Goal: Find specific page/section: Find specific page/section

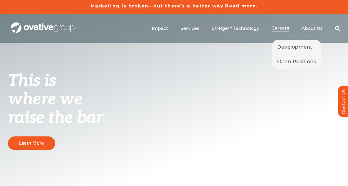
click at [279, 29] on span "Careers" at bounding box center [279, 28] width 17 height 6
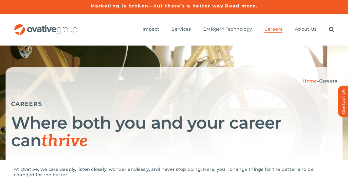
click at [169, 94] on div "CAREERS" at bounding box center [173, 99] width 325 height 15
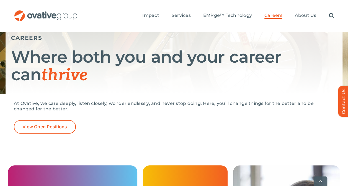
scroll to position [88, 0]
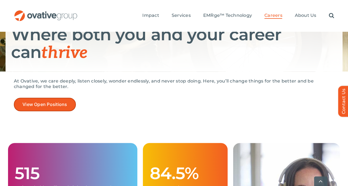
click at [44, 104] on span "View Open Positions" at bounding box center [44, 104] width 45 height 5
